Goal: Information Seeking & Learning: Learn about a topic

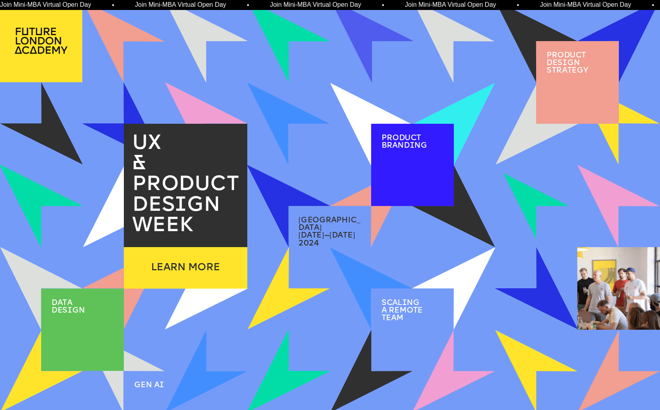
click at [527, 213] on img at bounding box center [536, 206] width 66 height 66
click at [480, 227] on img at bounding box center [453, 206] width 66 height 66
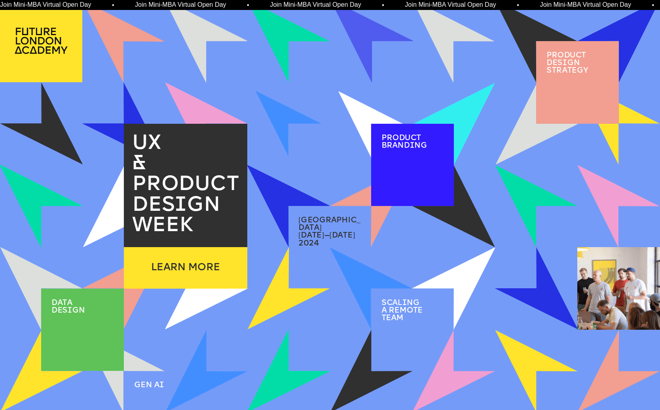
click at [278, 107] on img at bounding box center [289, 124] width 66 height 66
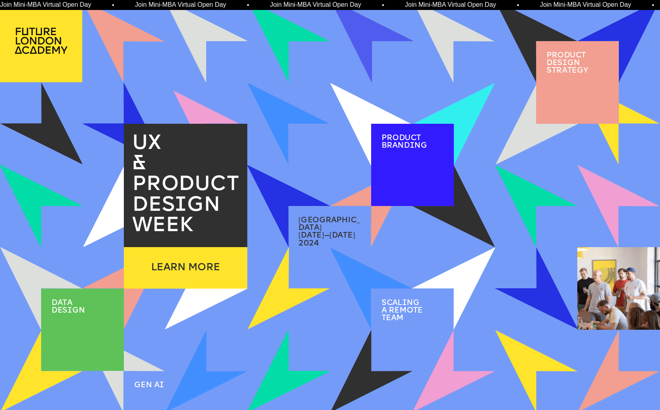
click at [176, 104] on img at bounding box center [206, 124] width 66 height 66
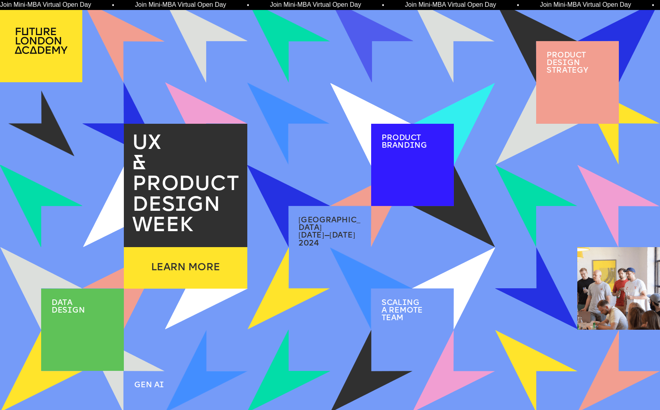
click at [48, 145] on img at bounding box center [41, 124] width 66 height 66
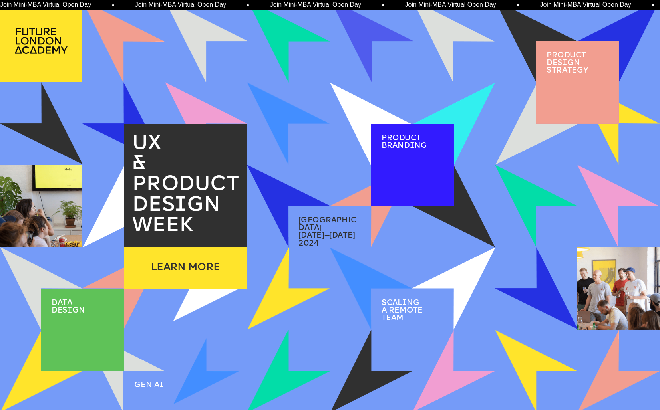
click at [222, 379] on img at bounding box center [206, 371] width 66 height 66
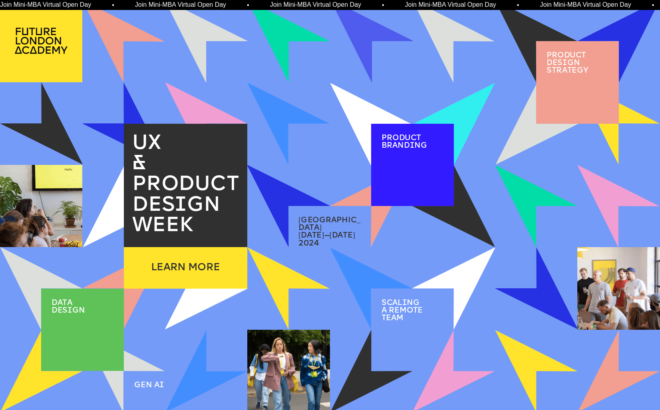
click at [274, 293] on img at bounding box center [288, 289] width 82 height 82
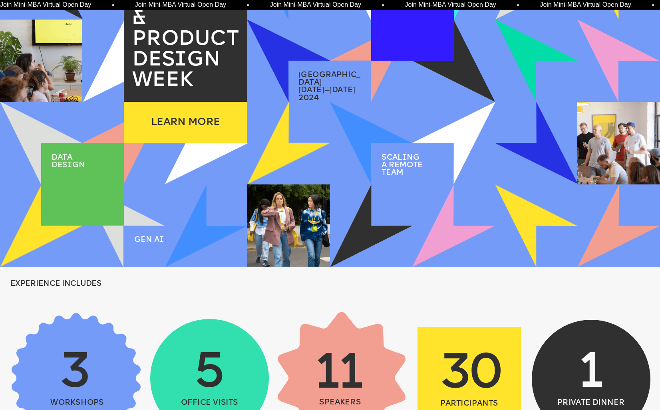
scroll to position [157, 0]
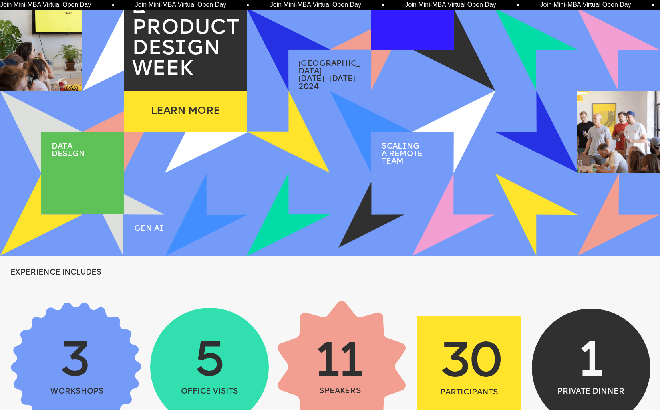
click at [348, 230] on img at bounding box center [371, 215] width 66 height 66
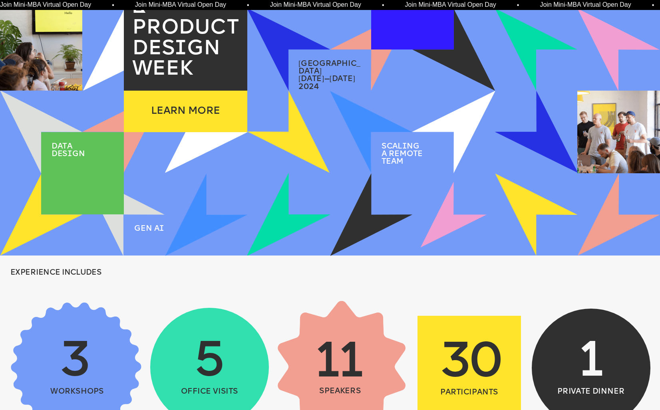
click at [448, 216] on img at bounding box center [453, 215] width 66 height 66
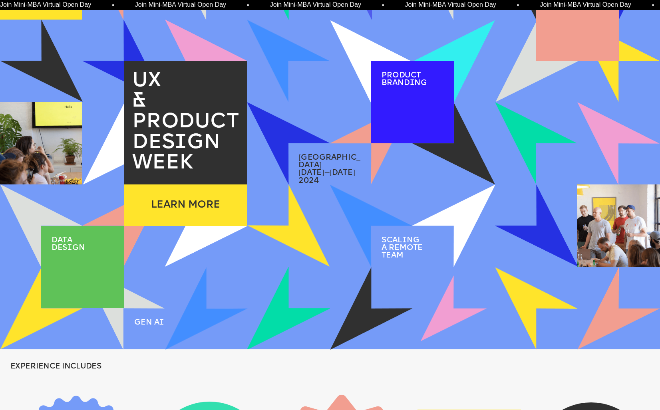
scroll to position [62, 0]
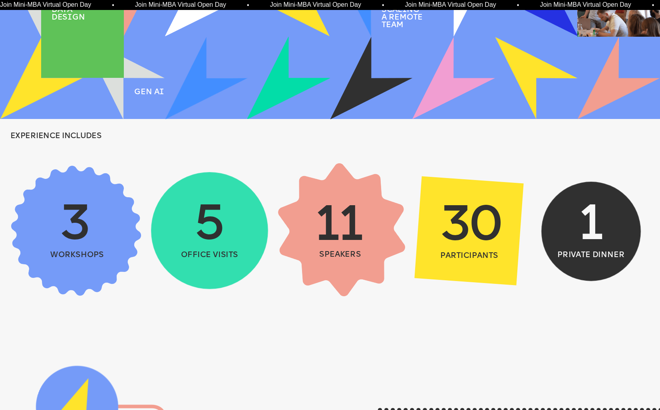
scroll to position [296, 0]
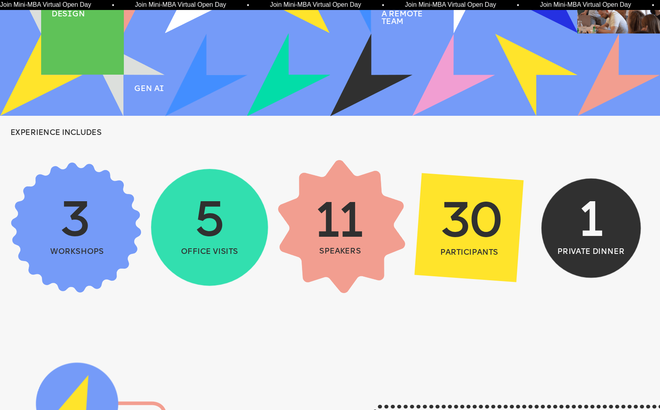
click at [88, 254] on span "workshops" at bounding box center [78, 252] width 54 height 8
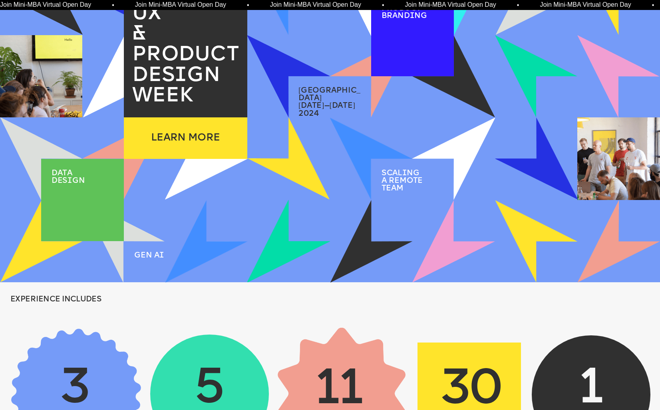
scroll to position [123, 0]
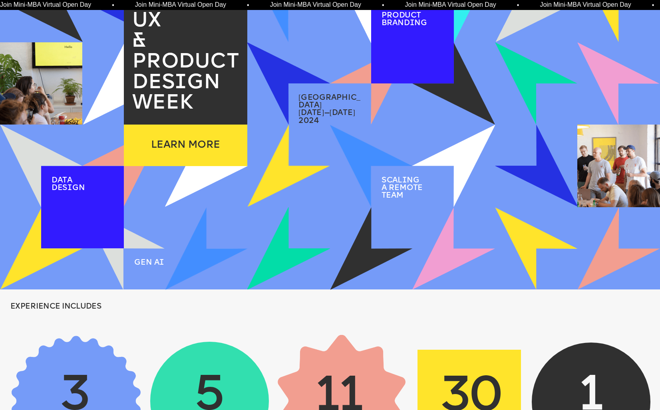
click at [280, 188] on img at bounding box center [288, 166] width 82 height 82
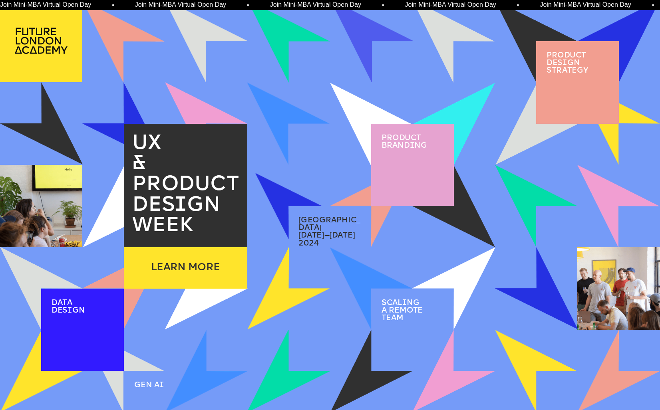
scroll to position [0, 0]
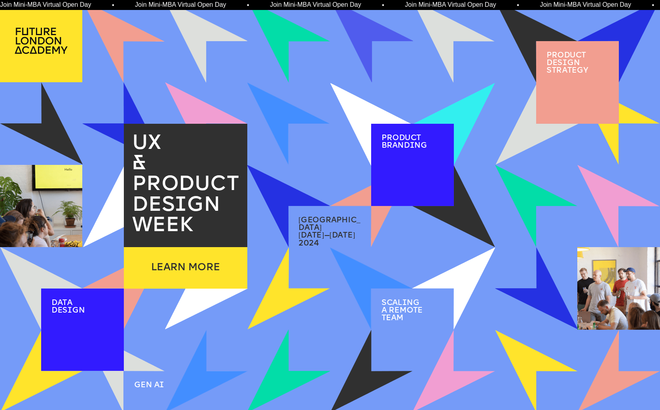
click at [387, 148] on span "Product brand i ng" at bounding box center [404, 142] width 46 height 16
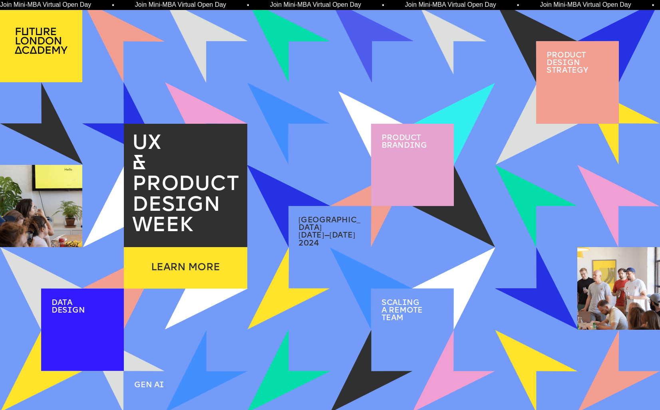
click at [444, 57] on img at bounding box center [453, 41] width 66 height 66
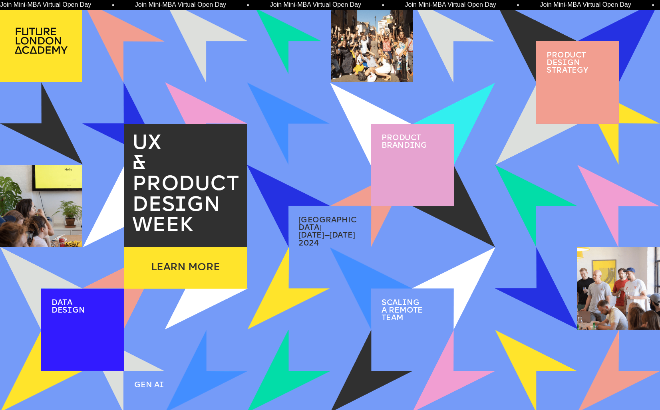
click at [275, 51] on img at bounding box center [289, 41] width 66 height 66
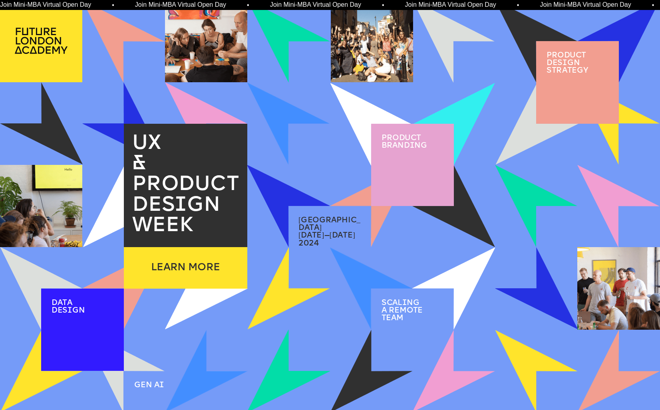
click at [225, 48] on div at bounding box center [206, 41] width 82 height 82
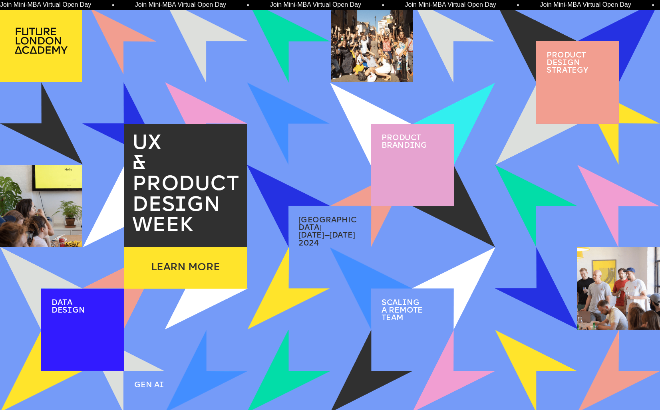
click at [125, 50] on img at bounding box center [124, 41] width 66 height 66
click at [126, 113] on img at bounding box center [124, 124] width 66 height 66
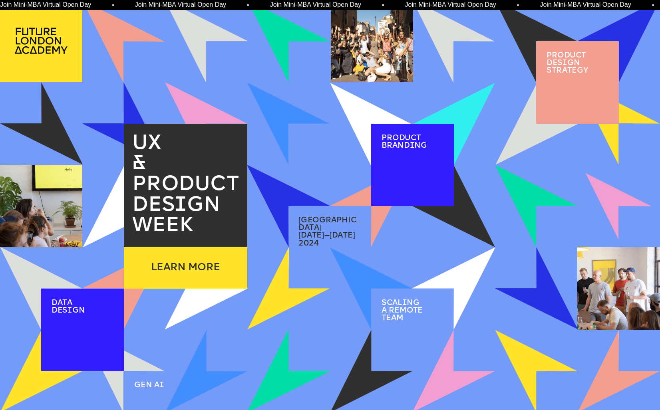
click at [601, 178] on img at bounding box center [618, 206] width 66 height 66
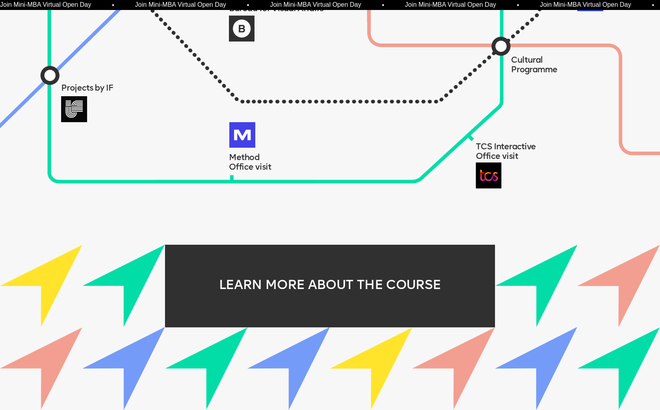
scroll to position [888, 0]
click at [126, 294] on img at bounding box center [123, 286] width 82 height 82
click at [127, 344] on img at bounding box center [123, 368] width 82 height 82
click at [197, 363] on img at bounding box center [206, 368] width 66 height 66
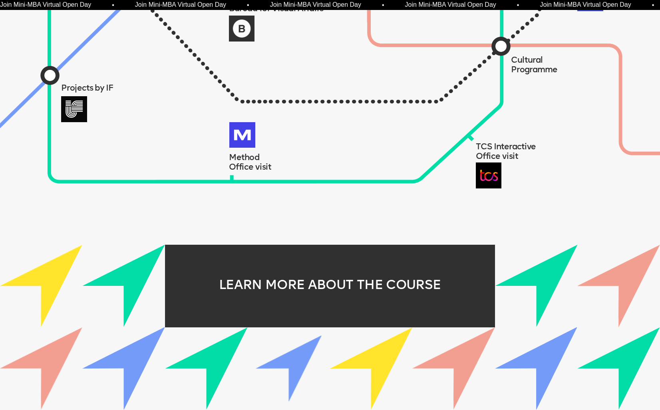
click at [288, 373] on img at bounding box center [289, 368] width 66 height 66
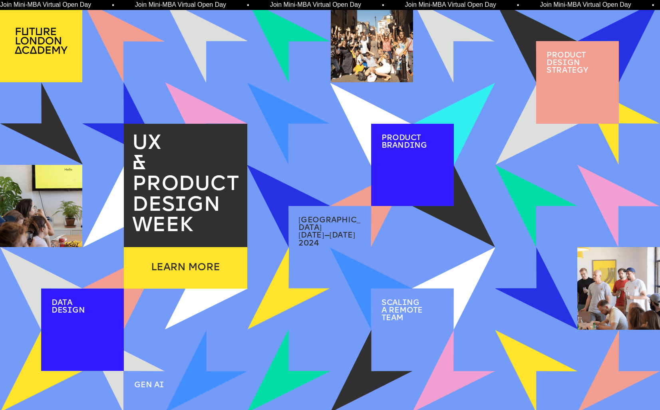
scroll to position [0, 0]
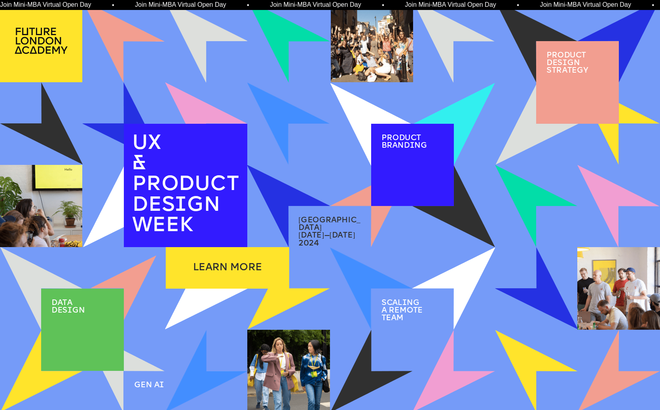
click at [87, 312] on p "des i gn" at bounding box center [72, 311] width 41 height 8
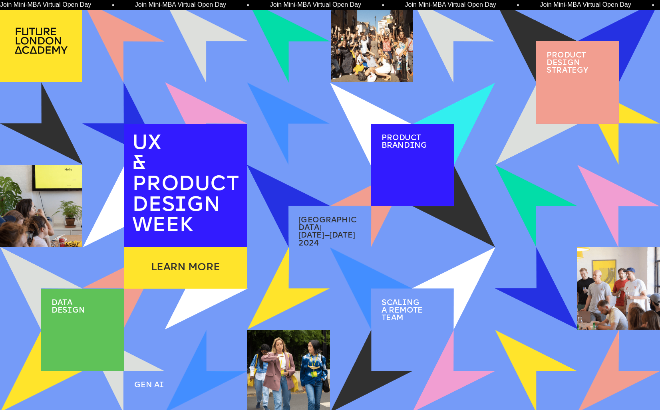
click at [68, 304] on span "data" at bounding box center [62, 303] width 21 height 8
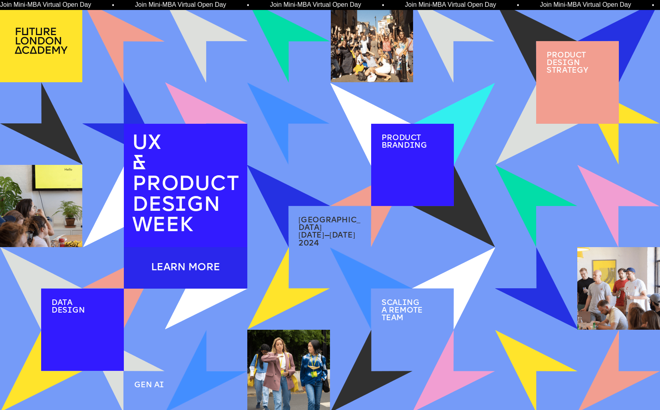
click at [178, 275] on div "LEARN MORE" at bounding box center [186, 267] width 124 height 41
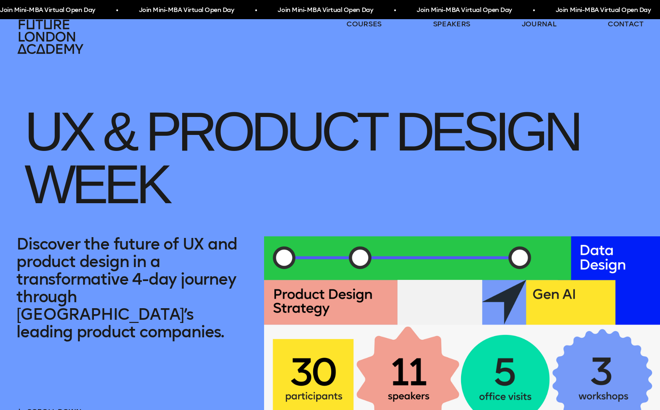
click at [51, 42] on icon at bounding box center [51, 36] width 70 height 35
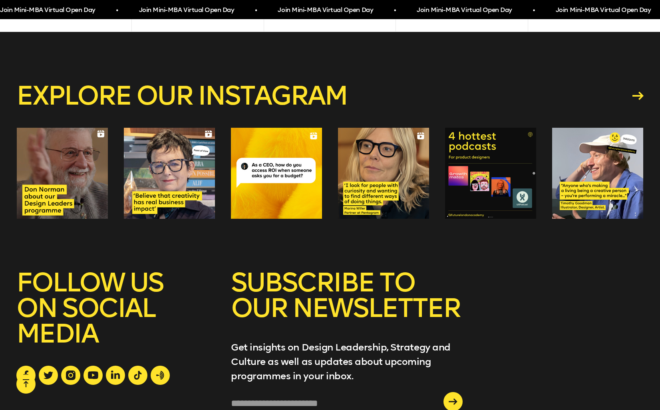
scroll to position [3057, 0]
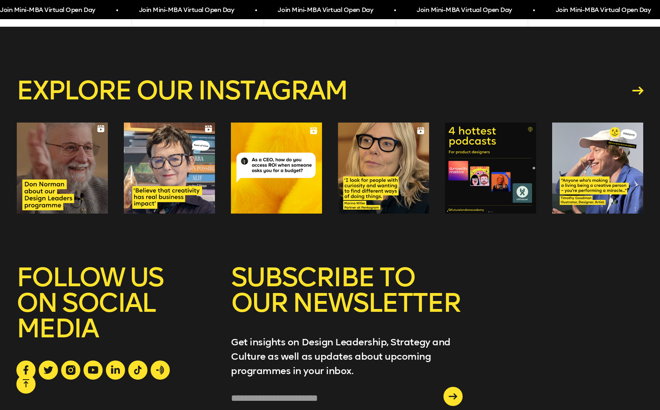
click at [386, 191] on div at bounding box center [383, 168] width 91 height 91
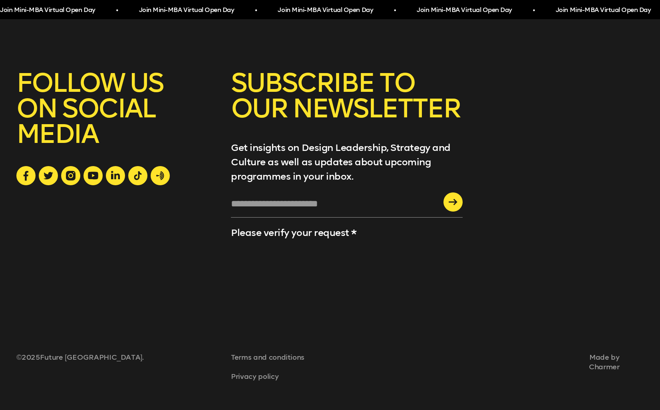
scroll to position [3252, 0]
